Goal: Information Seeking & Learning: Check status

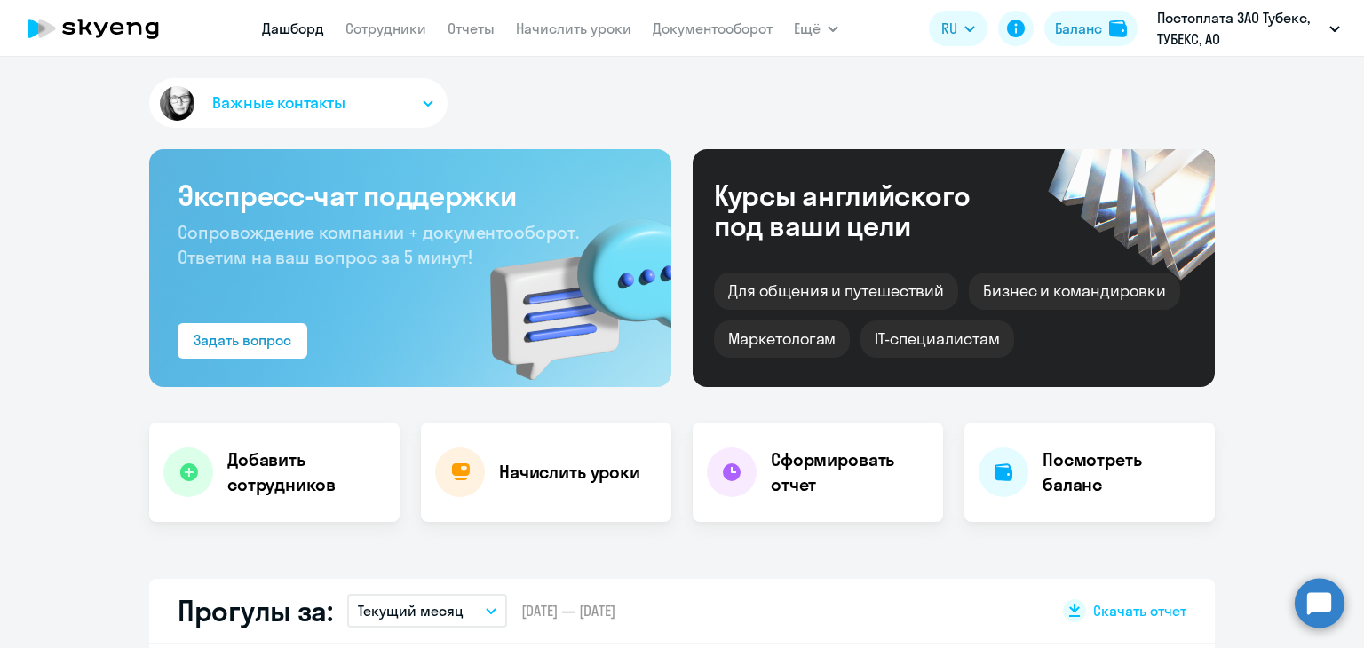
select select "30"
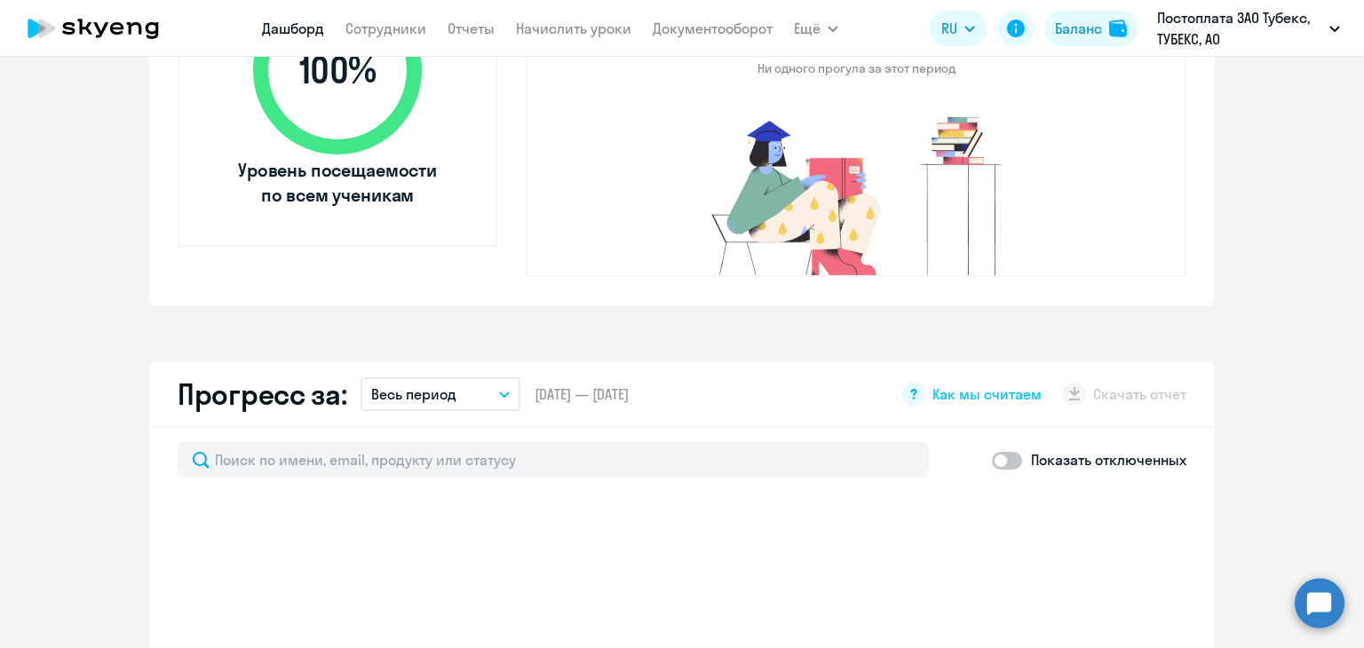
select select "30"
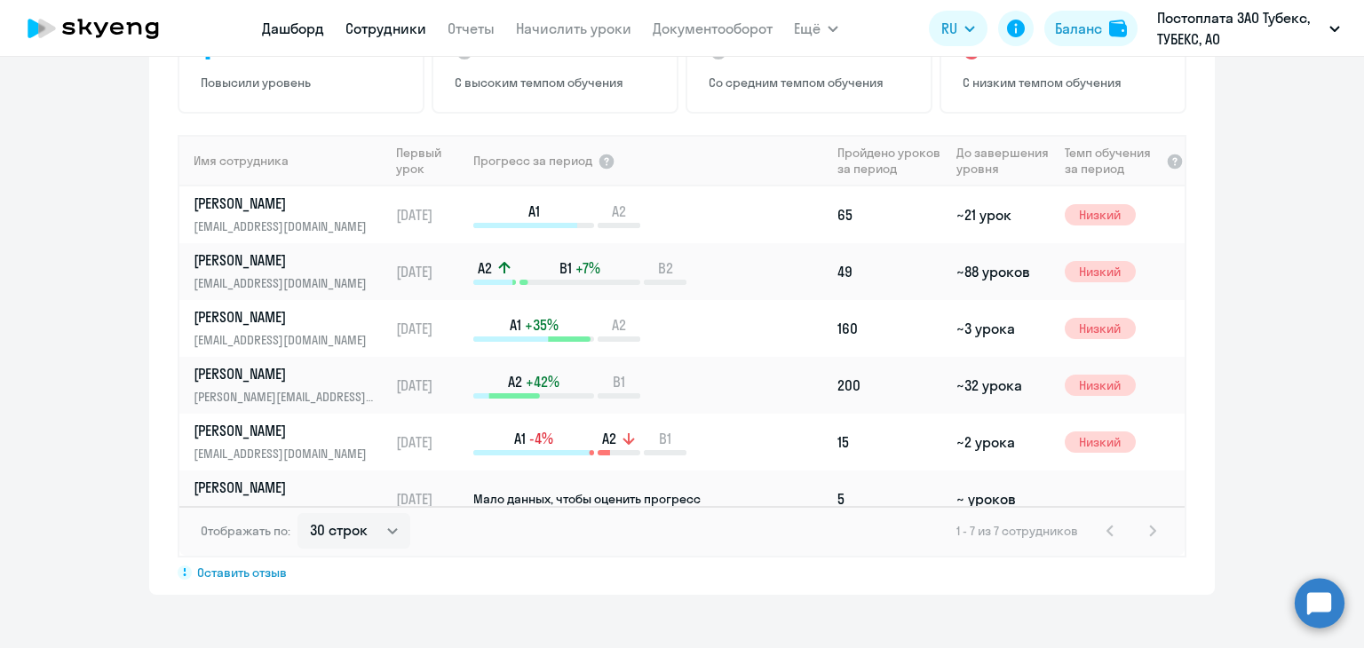
click at [407, 29] on link "Сотрудники" at bounding box center [385, 29] width 81 height 18
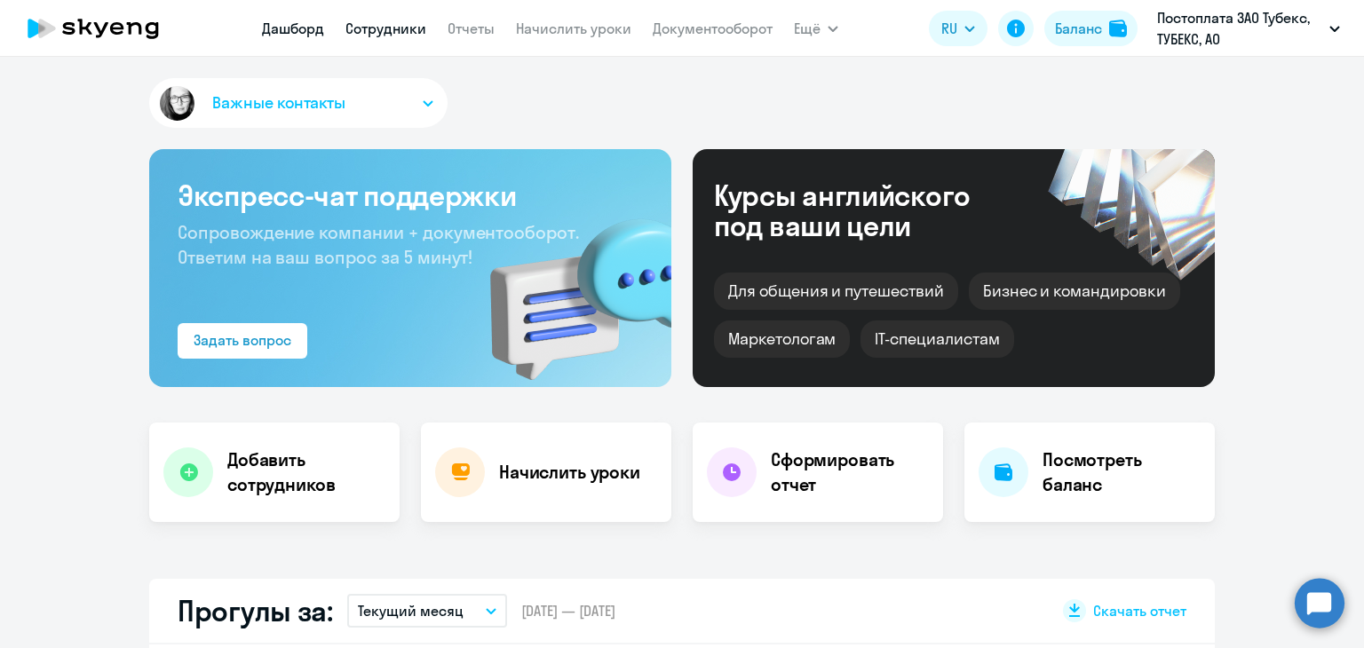
select select "30"
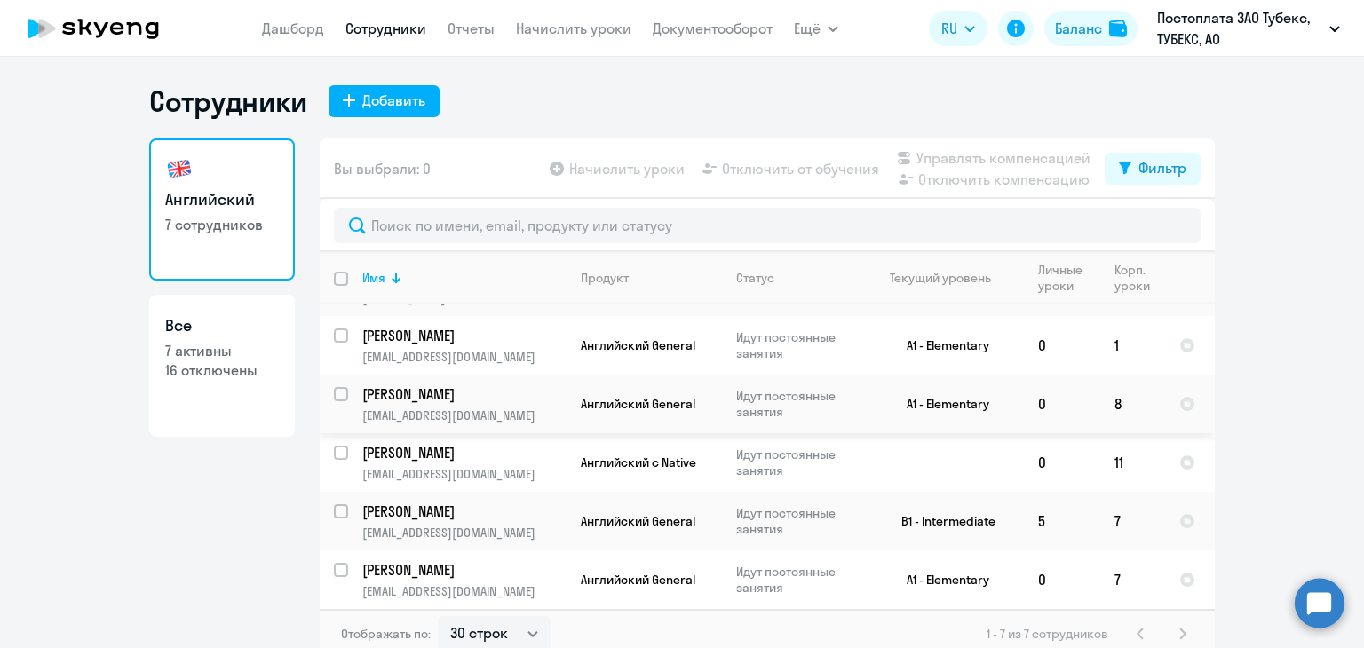
scroll to position [11, 0]
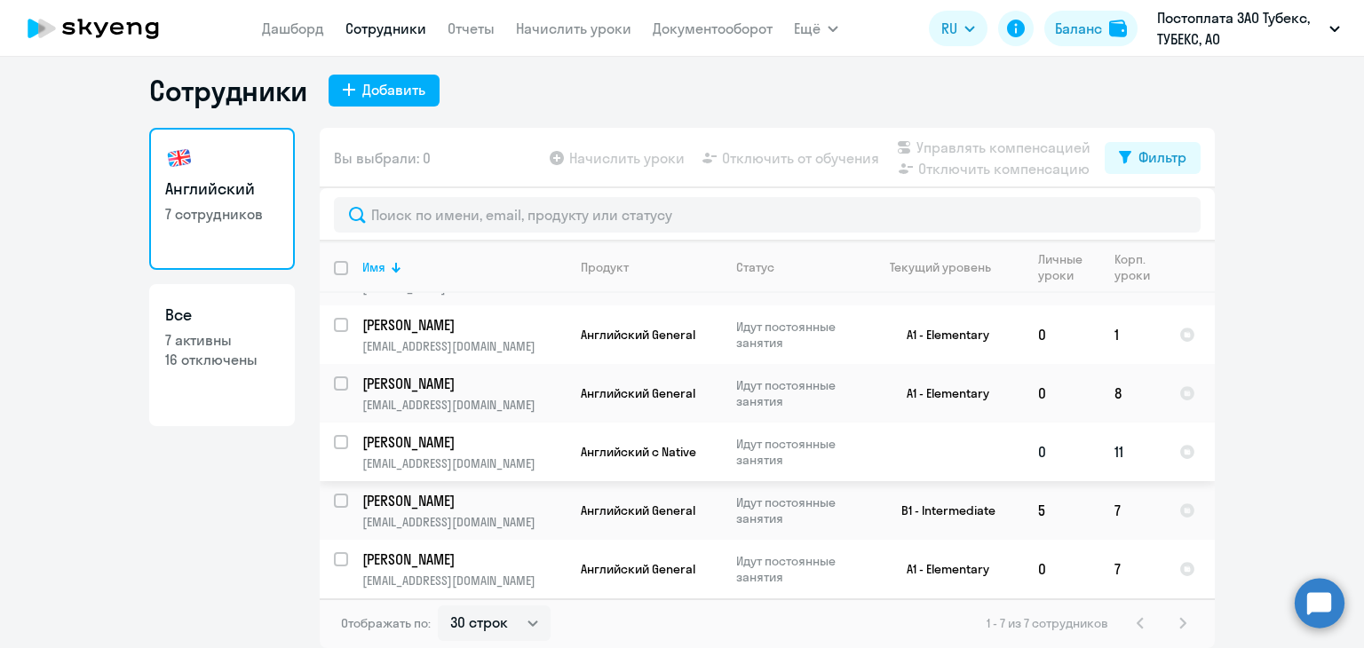
click at [448, 440] on p "[PERSON_NAME]" at bounding box center [462, 442] width 201 height 20
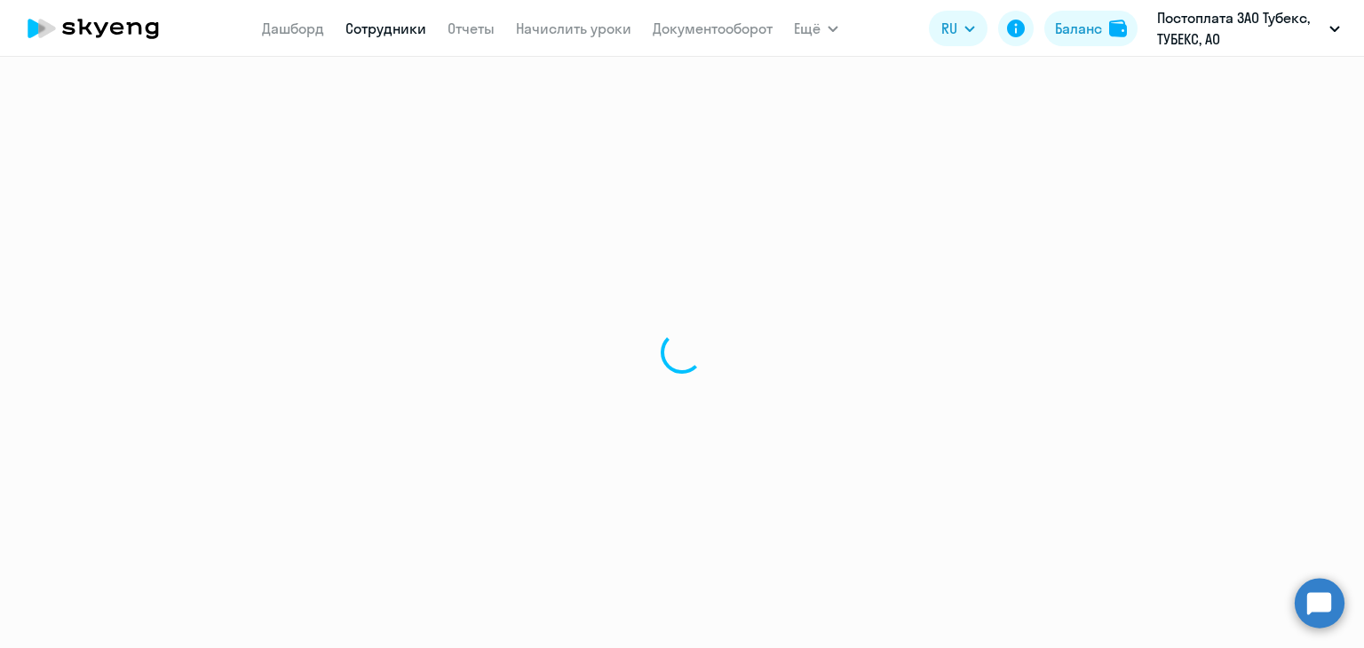
select select "english"
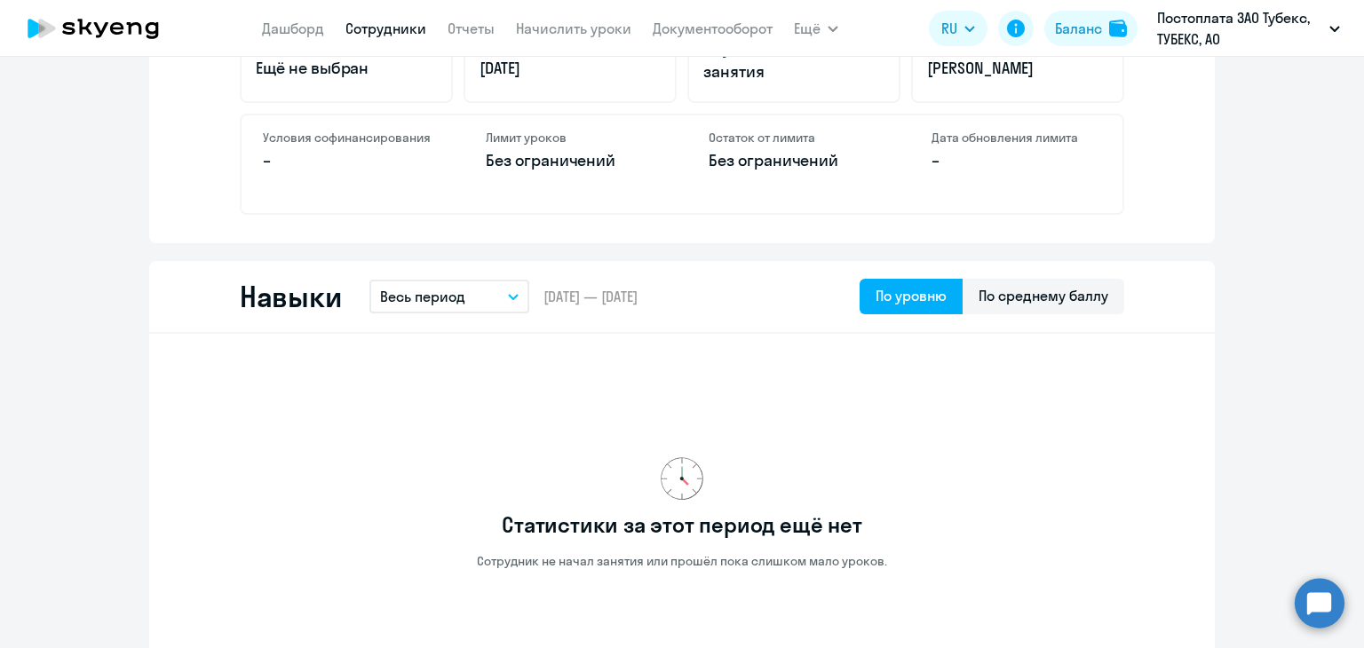
scroll to position [720, 0]
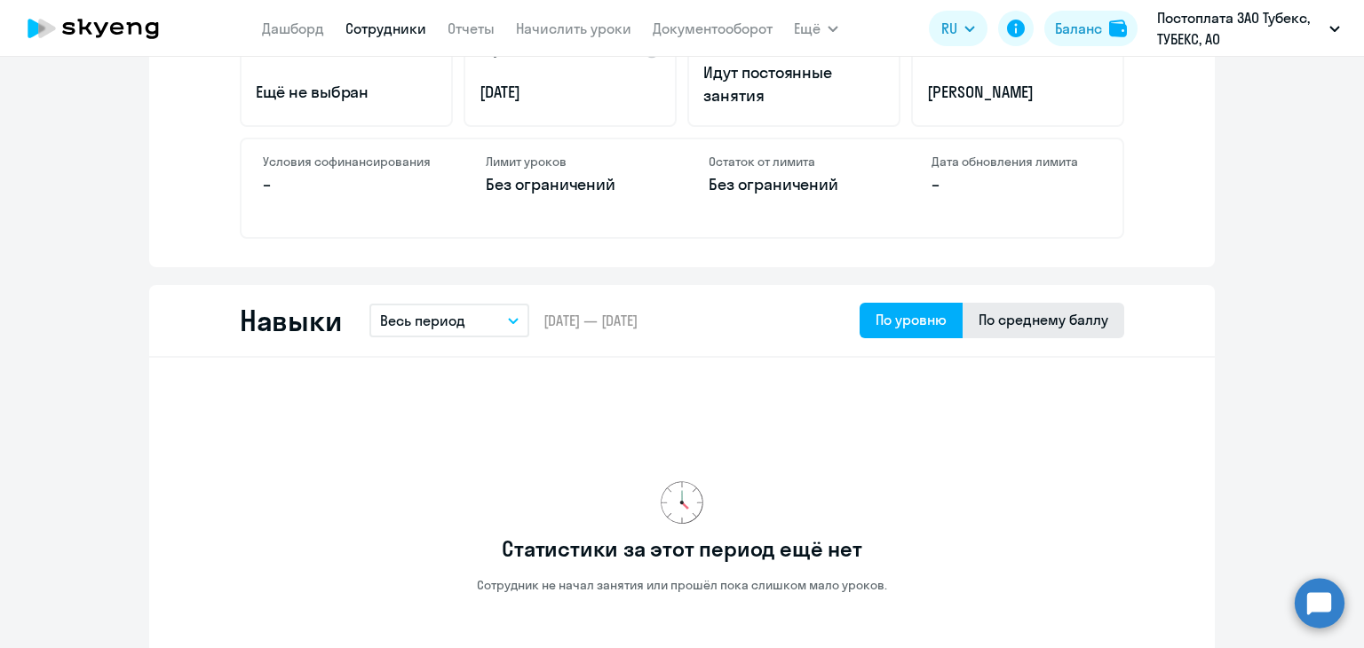
click at [1070, 328] on div "По среднему баллу" at bounding box center [1043, 319] width 130 height 21
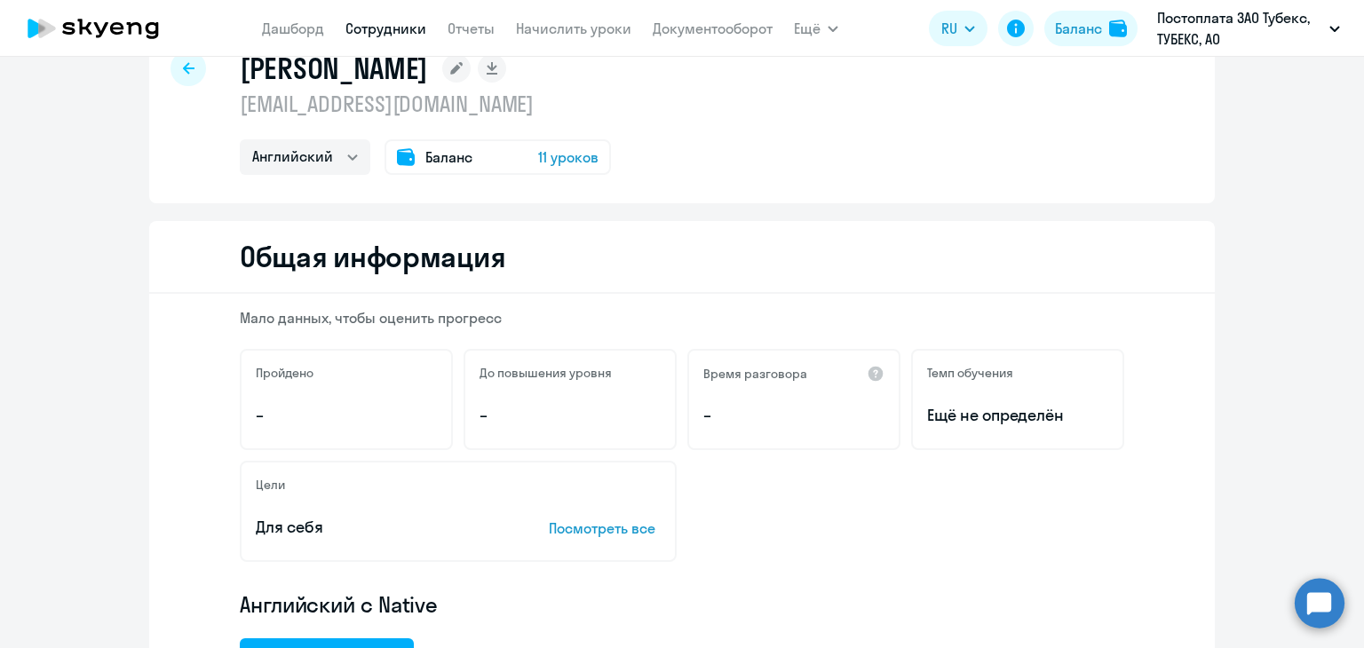
scroll to position [43, 0]
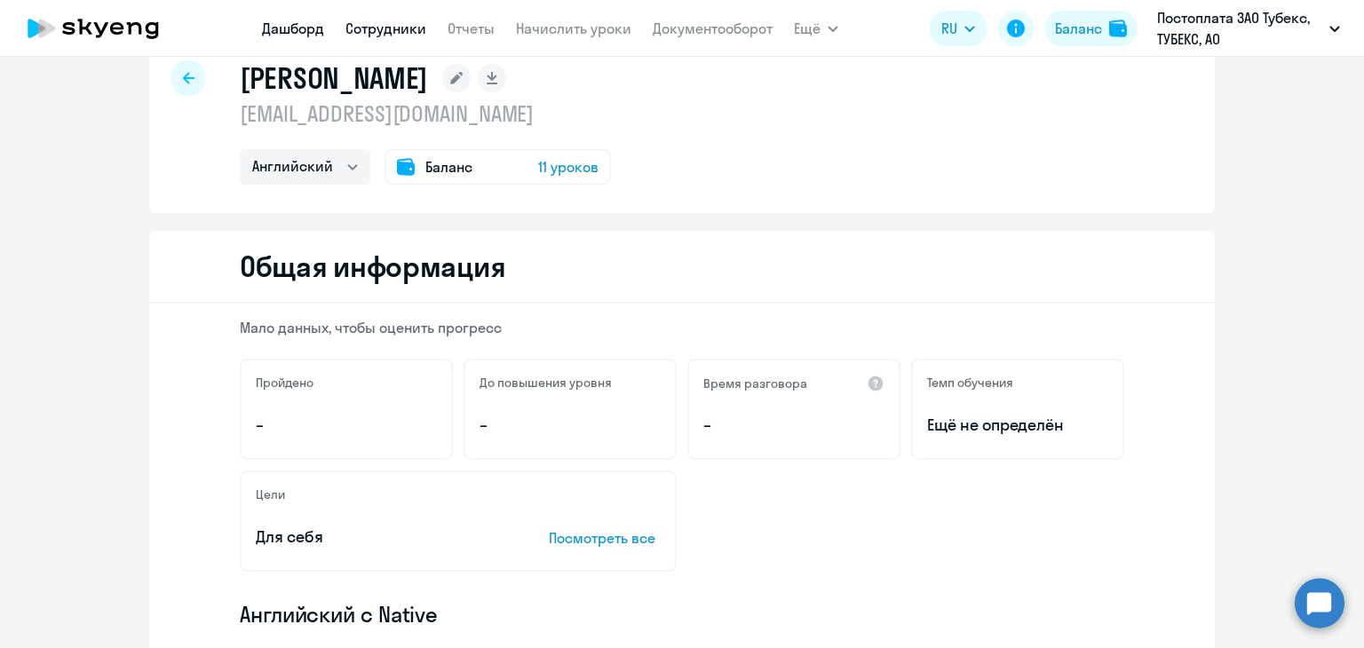
click at [296, 27] on link "Дашборд" at bounding box center [293, 29] width 62 height 18
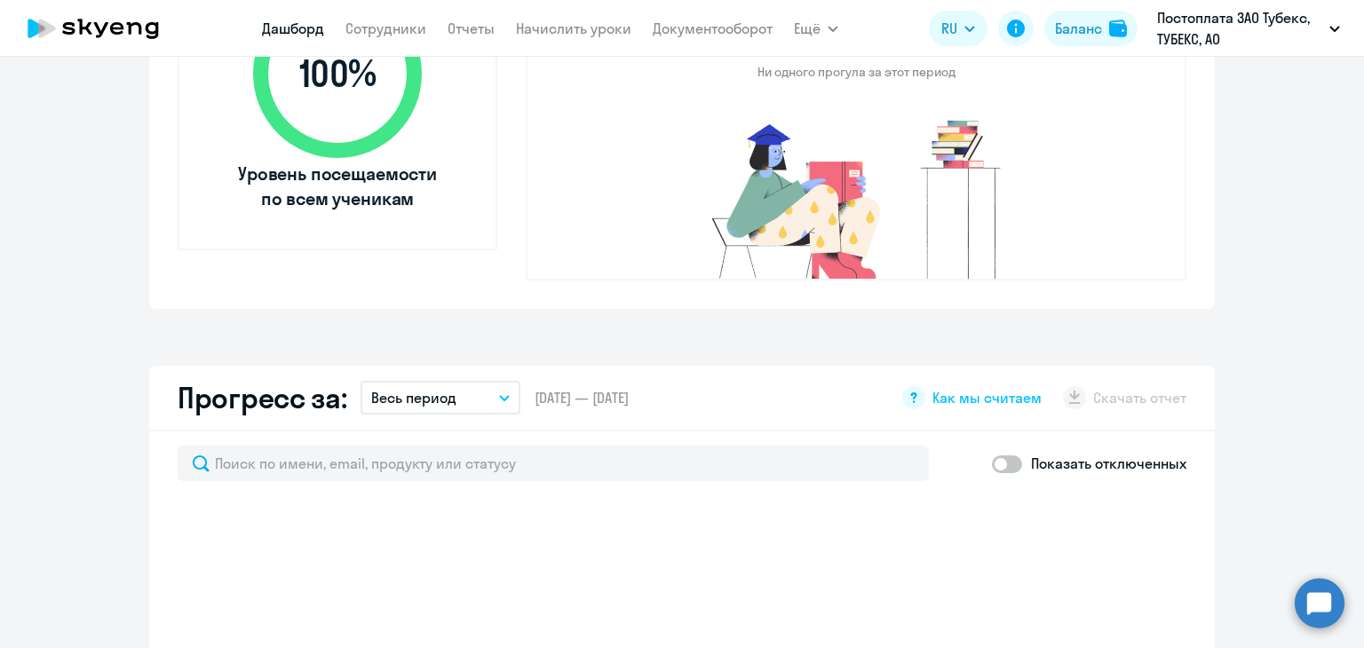
scroll to position [1071, 0]
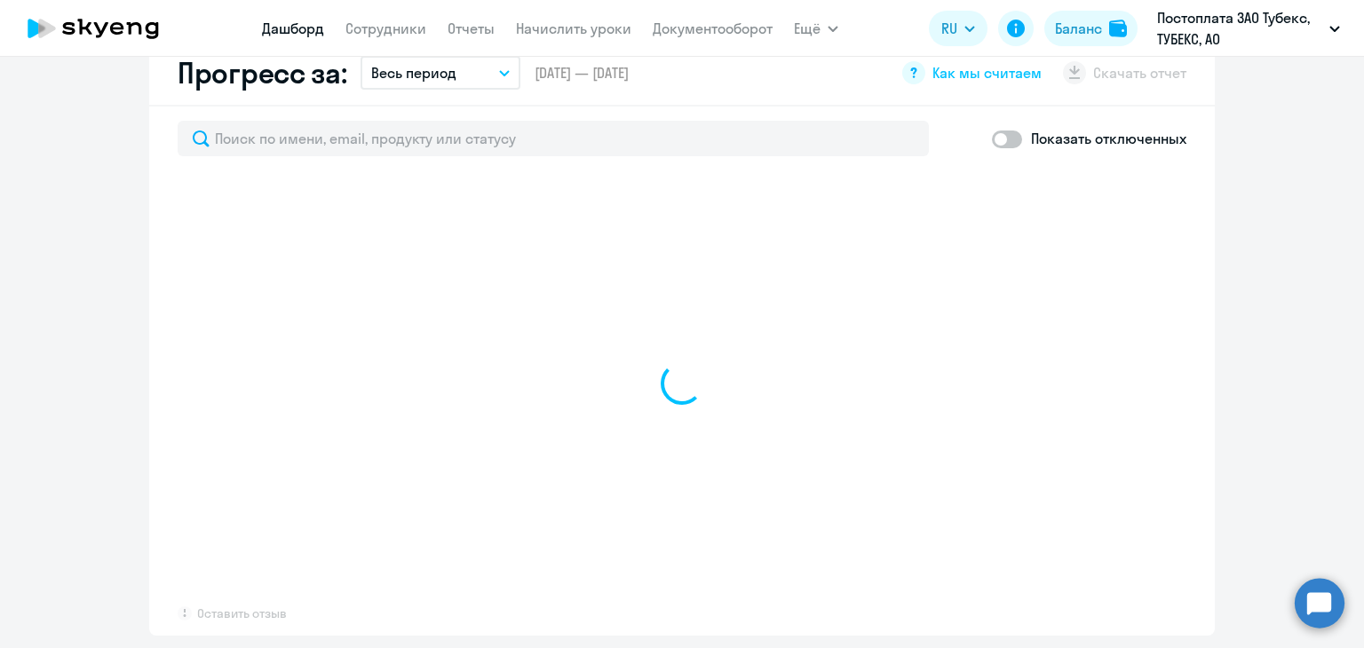
select select "30"
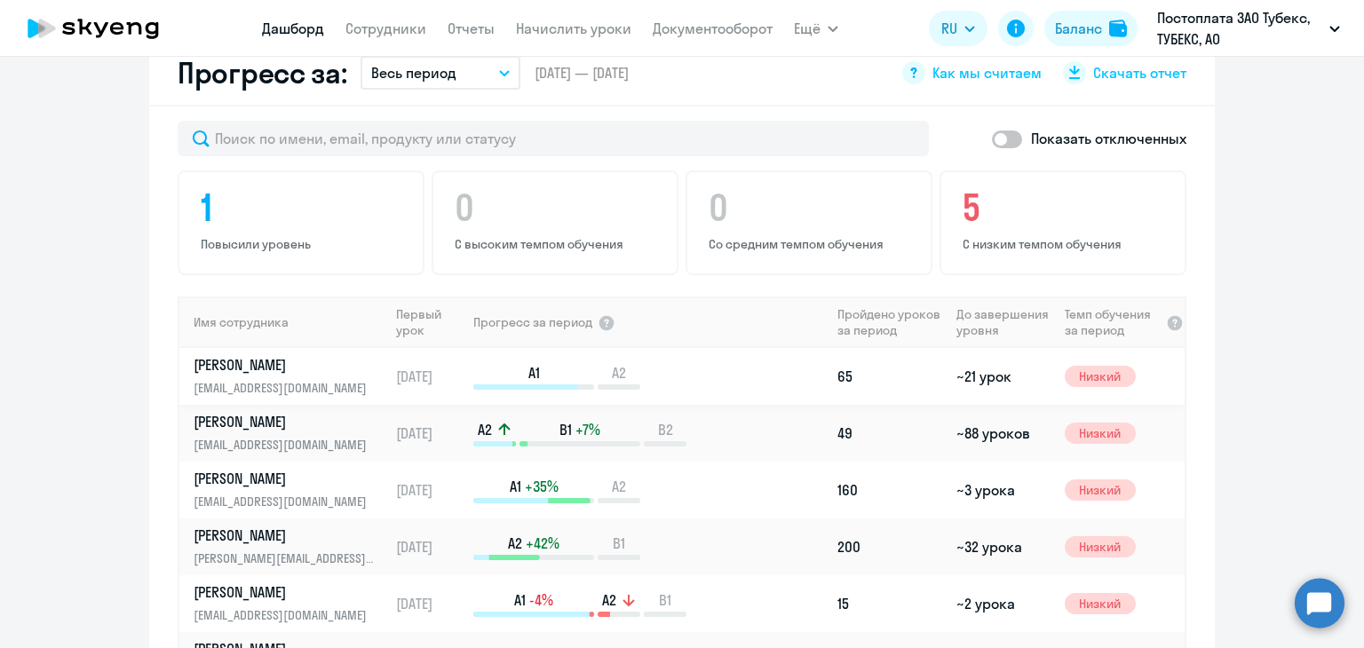
click at [238, 355] on p "[PERSON_NAME]" at bounding box center [285, 365] width 183 height 20
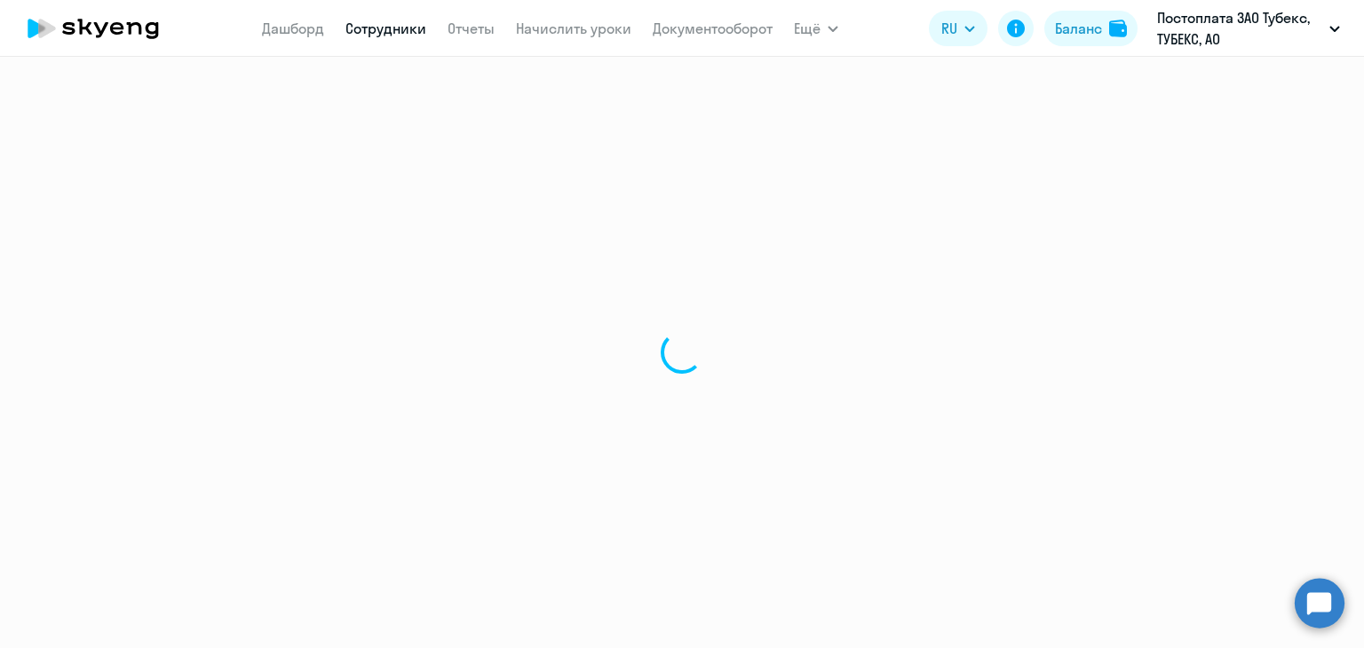
select select "english"
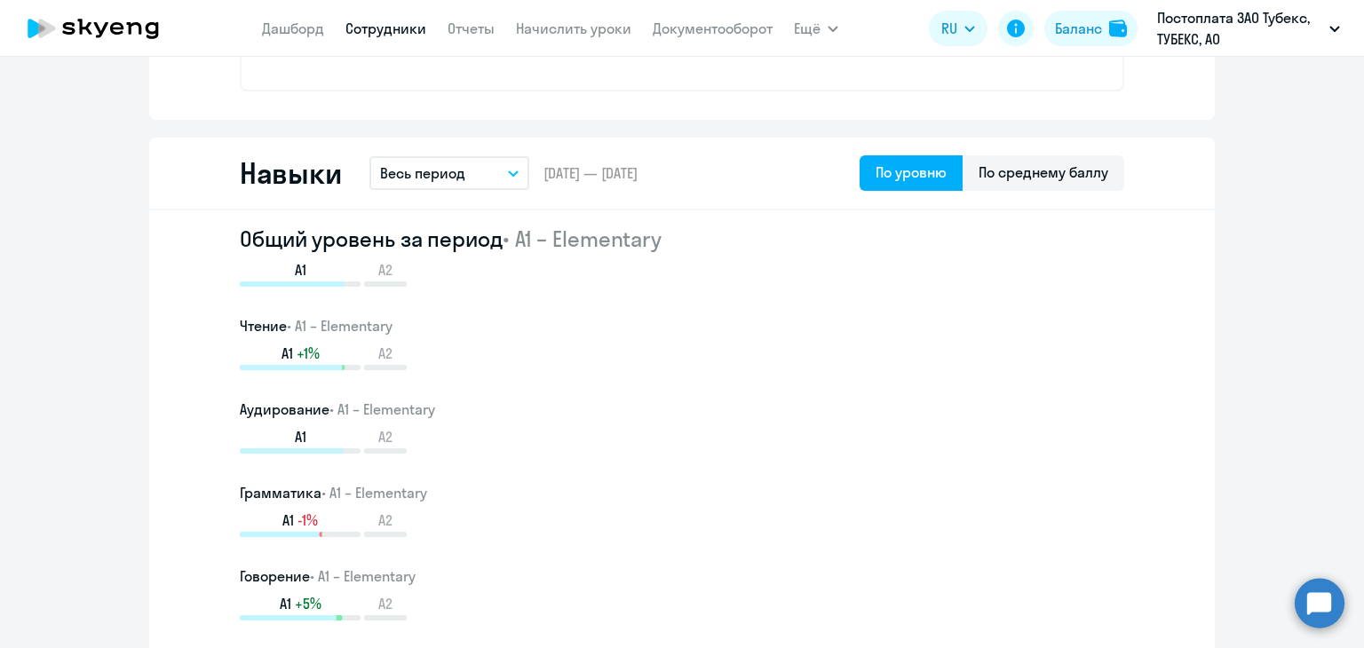
scroll to position [912, 0]
click at [992, 187] on div "По среднему баллу" at bounding box center [1043, 173] width 162 height 36
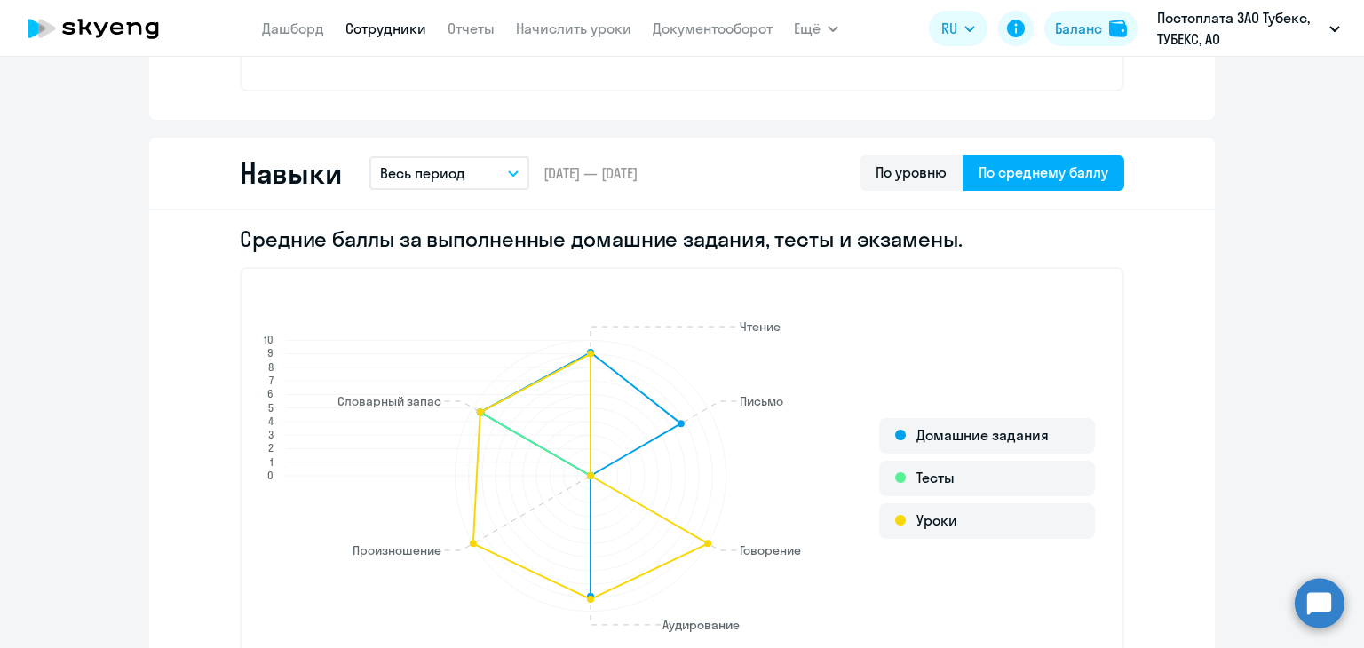
scroll to position [1062, 0]
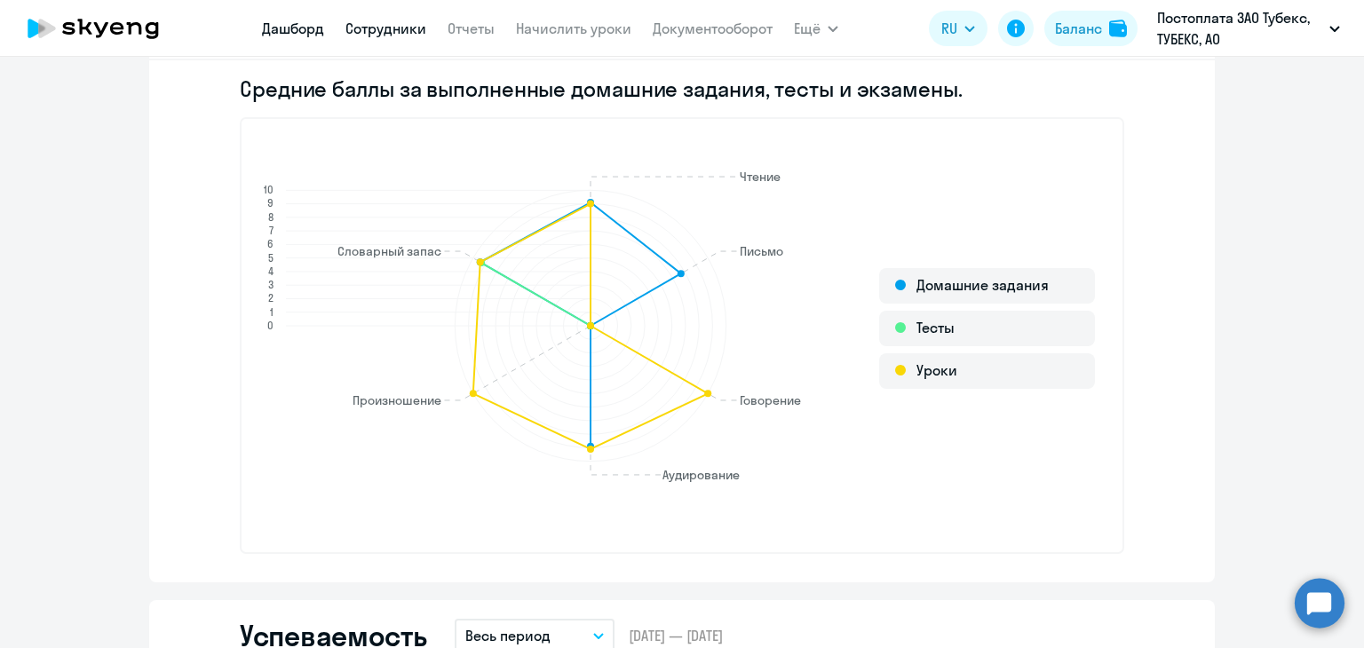
click at [274, 20] on link "Дашборд" at bounding box center [293, 29] width 62 height 18
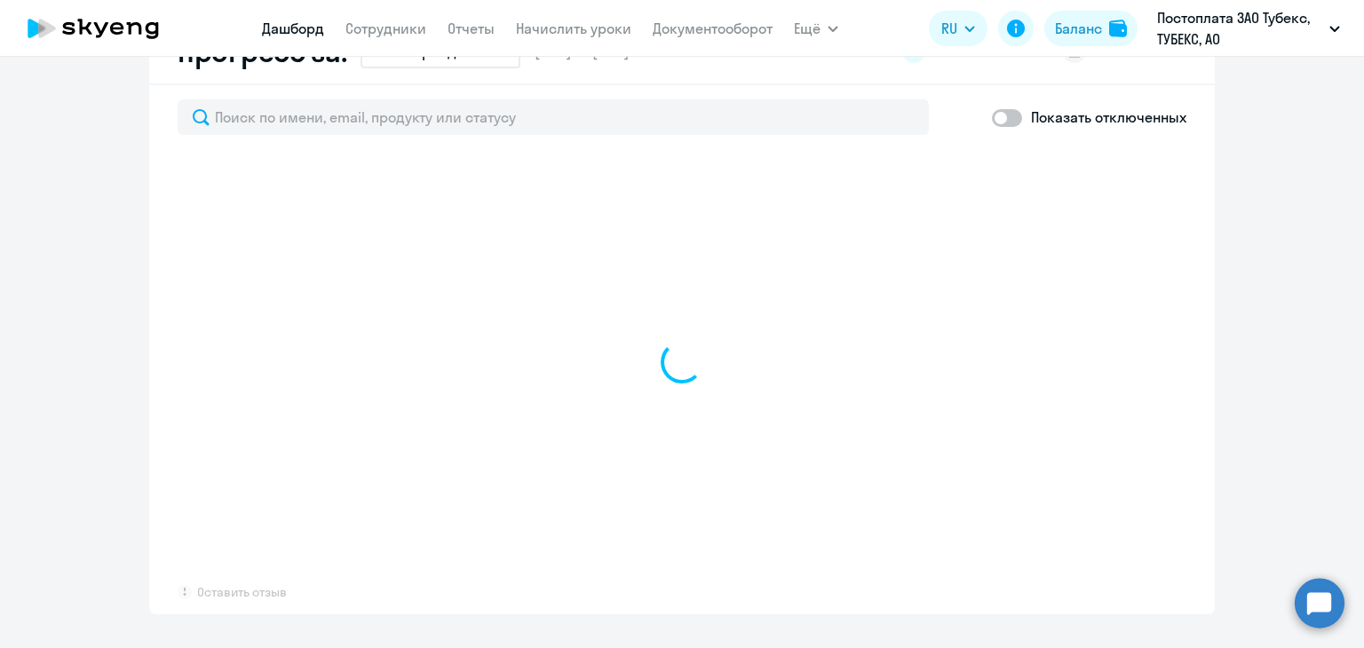
scroll to position [1063, 0]
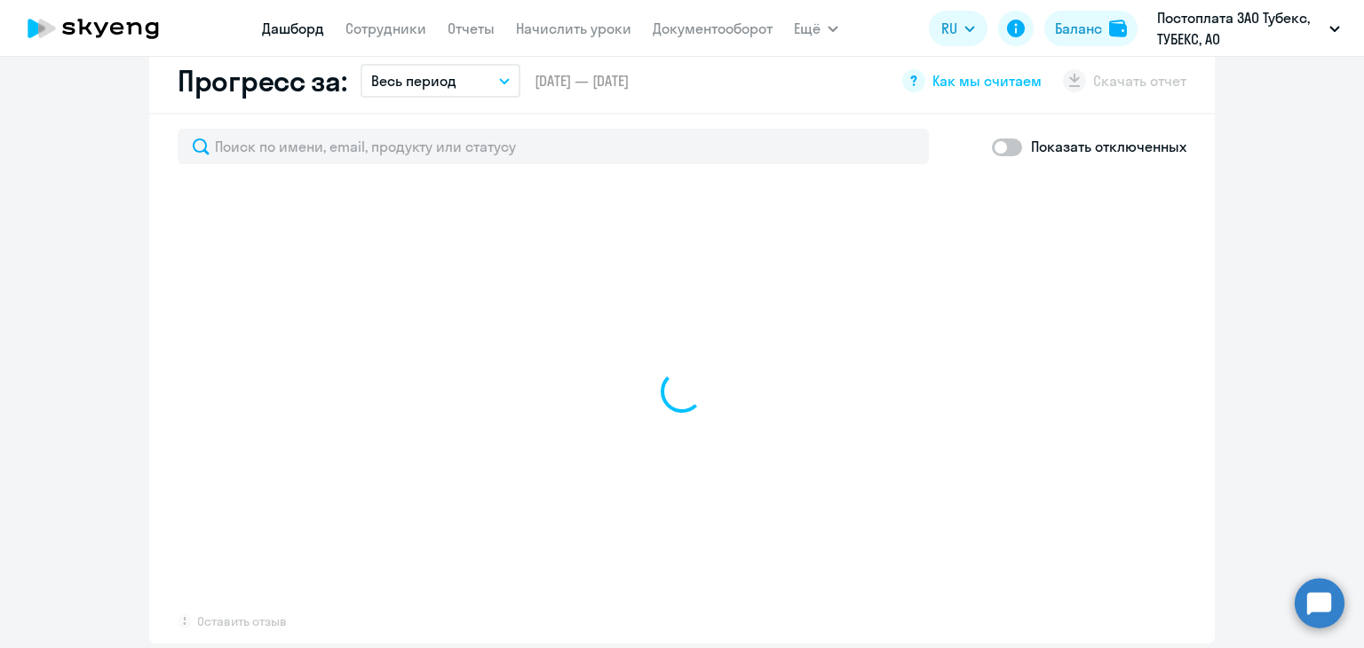
select select "30"
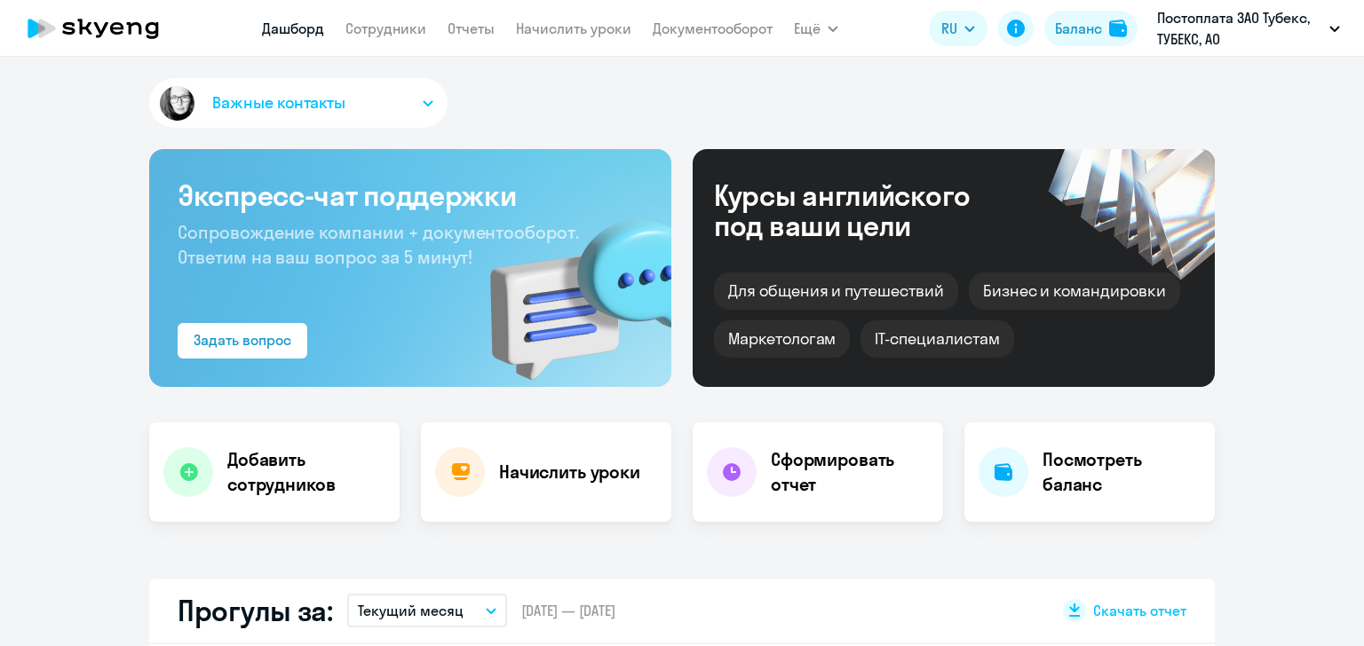
select select "30"
